Goal: Task Accomplishment & Management: Manage account settings

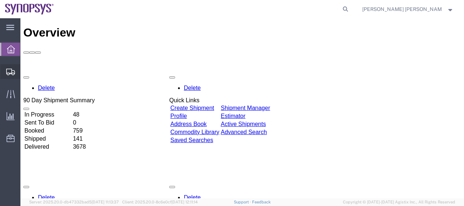
click at [0, 0] on span "Shipment Manager" at bounding box center [0, 0] width 0 height 0
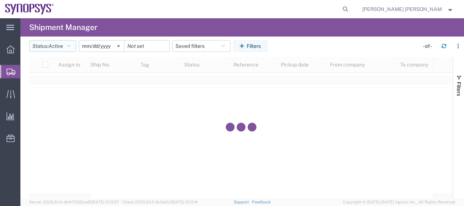
click at [70, 46] on icon "button" at bounding box center [69, 45] width 4 height 5
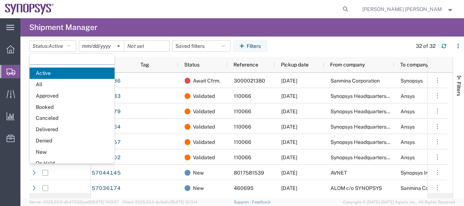
scroll to position [42, 0]
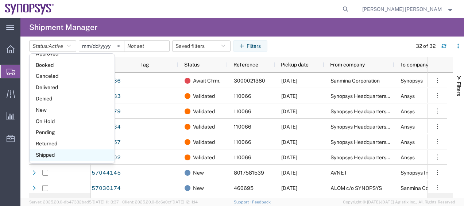
click at [87, 158] on span "Shipped" at bounding box center [72, 154] width 85 height 11
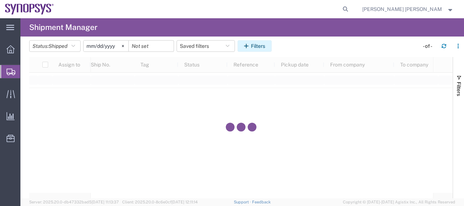
click at [252, 50] on button "Filters" at bounding box center [255, 46] width 34 height 12
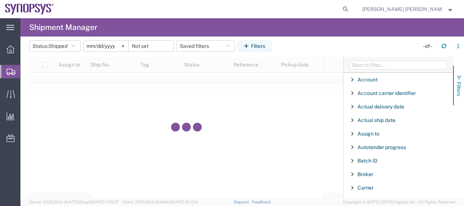
click at [454, 86] on button "Filters" at bounding box center [458, 85] width 11 height 39
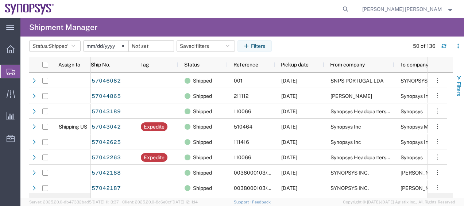
click at [457, 85] on span "Filters" at bounding box center [459, 89] width 6 height 14
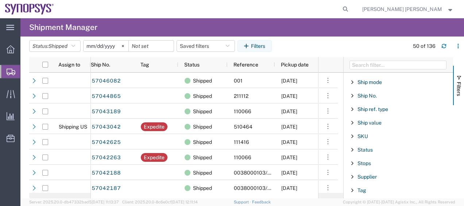
scroll to position [758, 0]
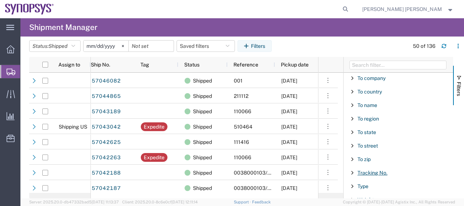
click at [374, 170] on span "Tracking No." at bounding box center [373, 173] width 30 height 6
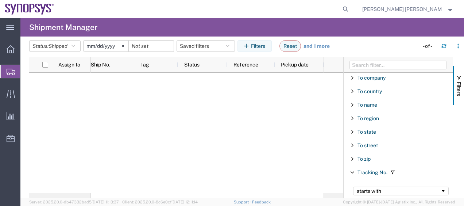
type input "393052537015"
click at [0, 0] on span "Shipment Manager" at bounding box center [0, 0] width 0 height 0
click at [14, 46] on icon at bounding box center [11, 49] width 8 height 8
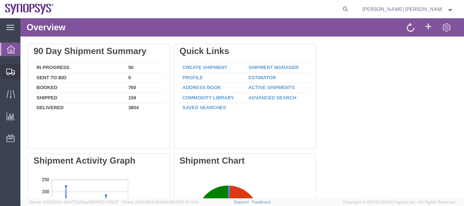
click at [0, 0] on span "Shipment Manager" at bounding box center [0, 0] width 0 height 0
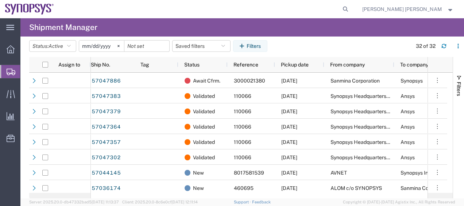
click at [308, 42] on agx-table-filter-chips "Status: Active Active All Approved Booked Canceled Delivered Denied New On Hold…" at bounding box center [218, 48] width 379 height 17
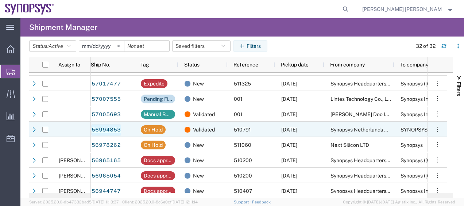
click at [110, 126] on link "56994853" at bounding box center [106, 130] width 30 height 12
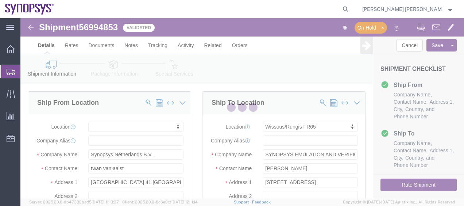
select select
select select "63109"
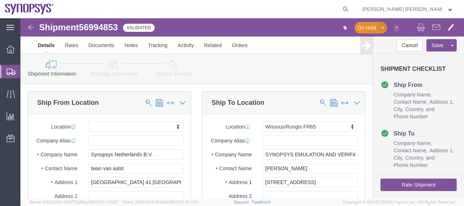
click button "button"
click button "Rate Shipment"
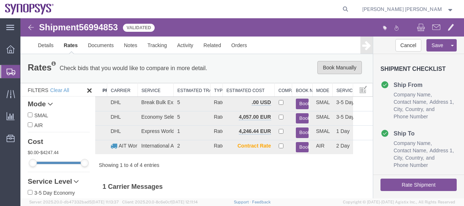
click at [323, 72] on button "Book Manually" at bounding box center [340, 67] width 45 height 13
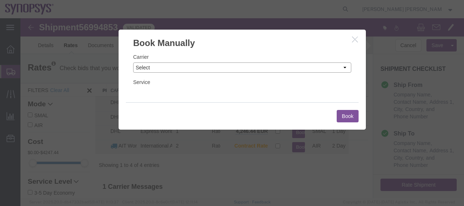
click at [222, 68] on select "Select Add New Carrier (and default service) AIT Worldwide Alfaloc DHL FedEx Ex…" at bounding box center [242, 67] width 218 height 10
select select "20633"
click at [133, 62] on select "Select Add New Carrier (and default service) AIT Worldwide Alfaloc DHL FedEx Ex…" at bounding box center [242, 67] width 218 height 10
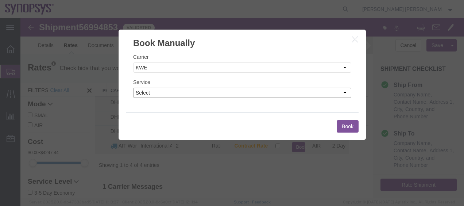
click at [186, 94] on select "Select Air" at bounding box center [242, 93] width 218 height 10
select select "41022"
click at [133, 88] on select "Select Air" at bounding box center [242, 93] width 218 height 10
click at [350, 130] on button "Book" at bounding box center [348, 126] width 22 height 12
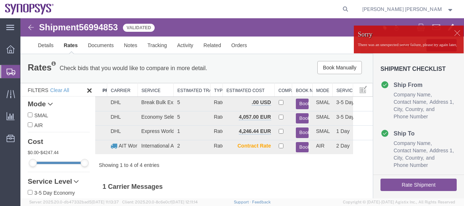
click at [454, 33] on div at bounding box center [457, 32] width 11 height 11
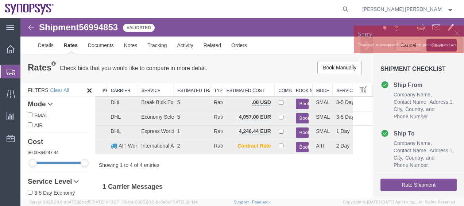
click at [282, 163] on div "Showing 1 to 4 of 4 entries" at bounding box center [234, 164] width 278 height 7
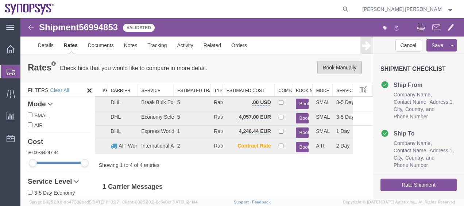
click at [350, 72] on button "Book Manually" at bounding box center [340, 67] width 45 height 13
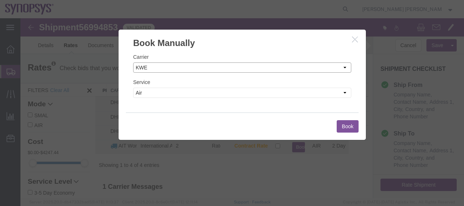
click at [219, 68] on select "Select Add New Carrier (and default service) AIT Worldwide Alfaloc DHL FedEx Ex…" at bounding box center [242, 67] width 218 height 10
click at [337, 126] on button "Book" at bounding box center [348, 126] width 22 height 12
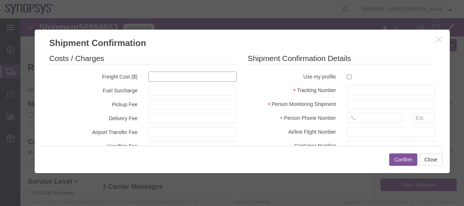
click at [180, 76] on input "text" at bounding box center [193, 77] width 88 height 10
paste input "USD 1,306.41"
drag, startPoint x: 160, startPoint y: 76, endPoint x: 128, endPoint y: 75, distance: 32.2
click at [128, 75] on div "Freight Cost ($) USD 1,306.41" at bounding box center [143, 77] width 199 height 10
type input "1306.41"
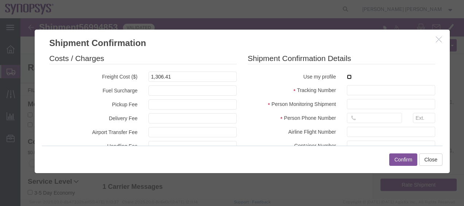
type input "1,306.41"
click at [347, 77] on input "checkbox" at bounding box center [349, 76] width 5 height 5
checkbox input "true"
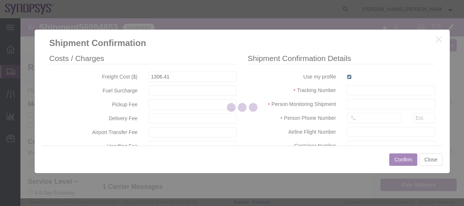
type input "[PERSON_NAME] [PERSON_NAME]"
type input "00351211251025"
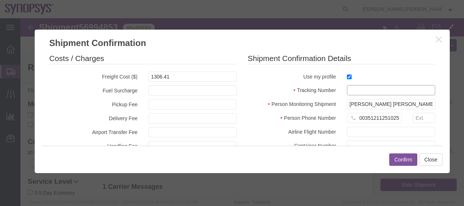
click at [360, 94] on input "text" at bounding box center [391, 90] width 88 height 10
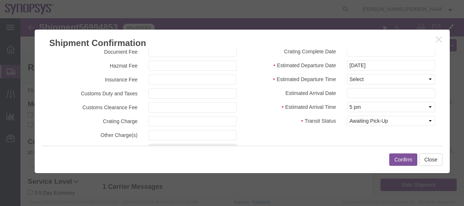
scroll to position [109, 0]
type input "KWE"
click at [419, 62] on input "[DATE]" at bounding box center [391, 64] width 88 height 10
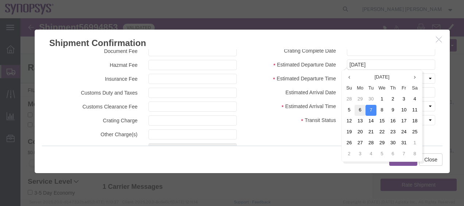
click at [359, 111] on td "6" at bounding box center [360, 110] width 11 height 11
type input "[DATE]"
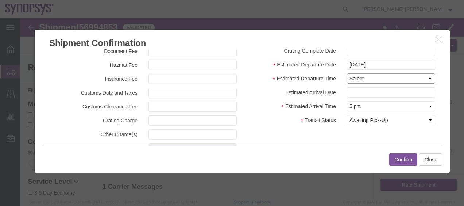
click at [387, 78] on select "Select Midnight 1 am 2 am 3 am 4 am 5 am 6 am 7 am 8 am 9 am 10 am 11 am 12 Noo…" at bounding box center [391, 78] width 88 height 10
select select "0200"
click at [347, 73] on select "Select Midnight 1 am 2 am 3 am 4 am 5 am 6 am 7 am 8 am 9 am 10 am 11 am 12 Noo…" at bounding box center [391, 78] width 88 height 10
click at [374, 122] on select "Select Arrival Notice Available Arrival Notice Imported Arrive at Delivery Loca…" at bounding box center [391, 120] width 88 height 10
select select "DELIVRED"
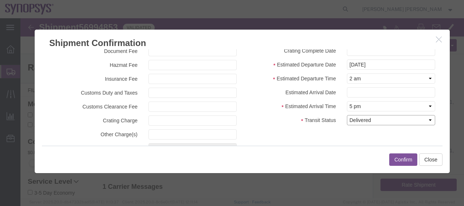
click at [347, 115] on select "Select Arrival Notice Available Arrival Notice Imported Arrive at Delivery Loca…" at bounding box center [391, 120] width 88 height 10
click at [406, 158] on button "Confirm" at bounding box center [403, 159] width 28 height 12
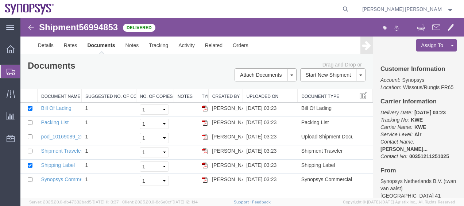
click at [0, 0] on span "Shipment Manager" at bounding box center [0, 0] width 0 height 0
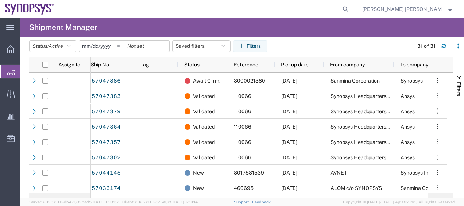
click at [297, 41] on agx-table-filter-chips "Status: Active Active All Approved Booked Canceled Delivered Denied New On Hold…" at bounding box center [219, 48] width 381 height 17
click at [28, 55] on agx-table-manager "Status: Active Active All Approved Booked Canceled Delivered Denied New On Hold…" at bounding box center [242, 117] width 444 height 162
